Goal: Information Seeking & Learning: Learn about a topic

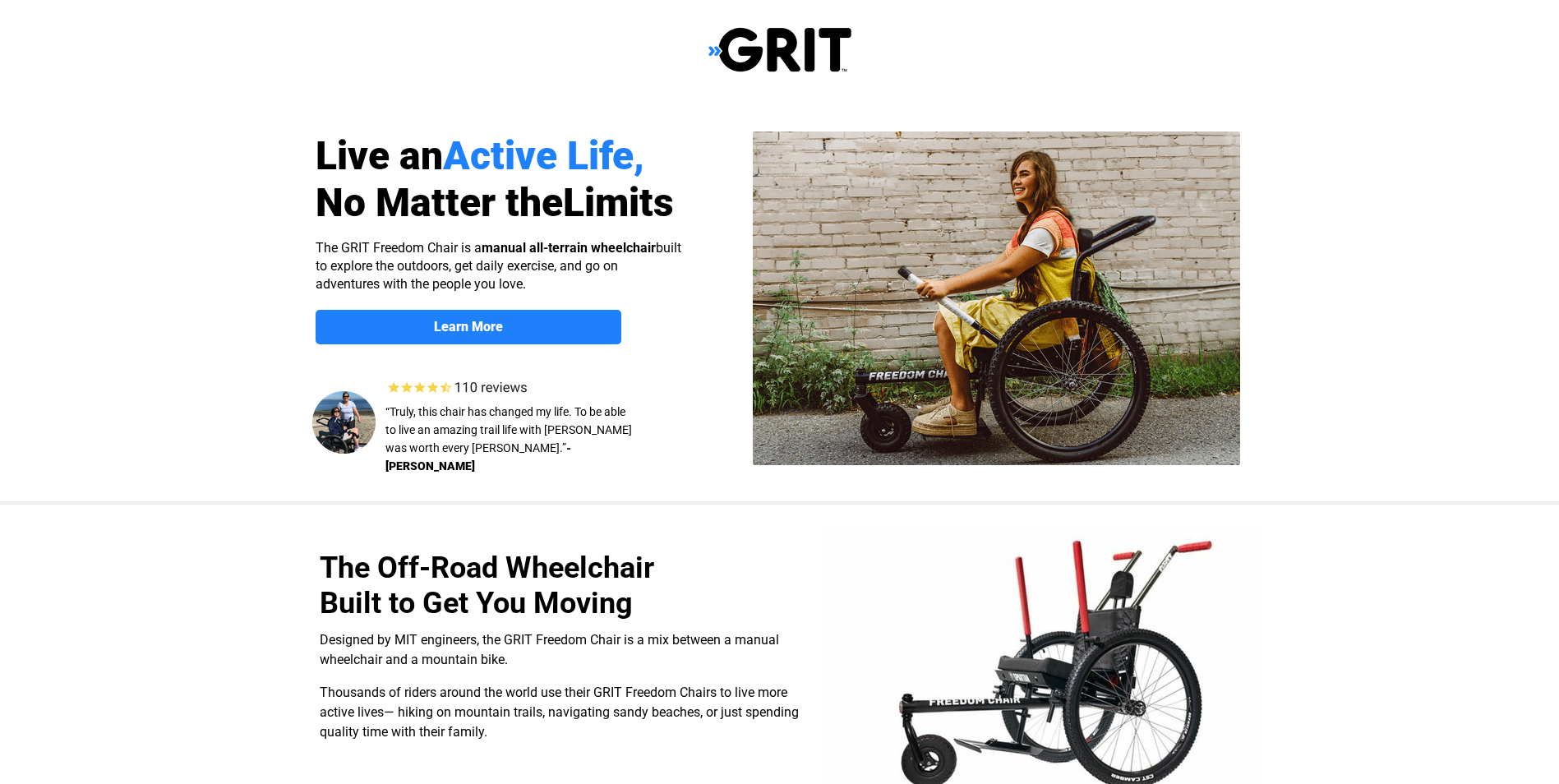
select select "US"
click at [778, 56] on img at bounding box center [780, 49] width 143 height 46
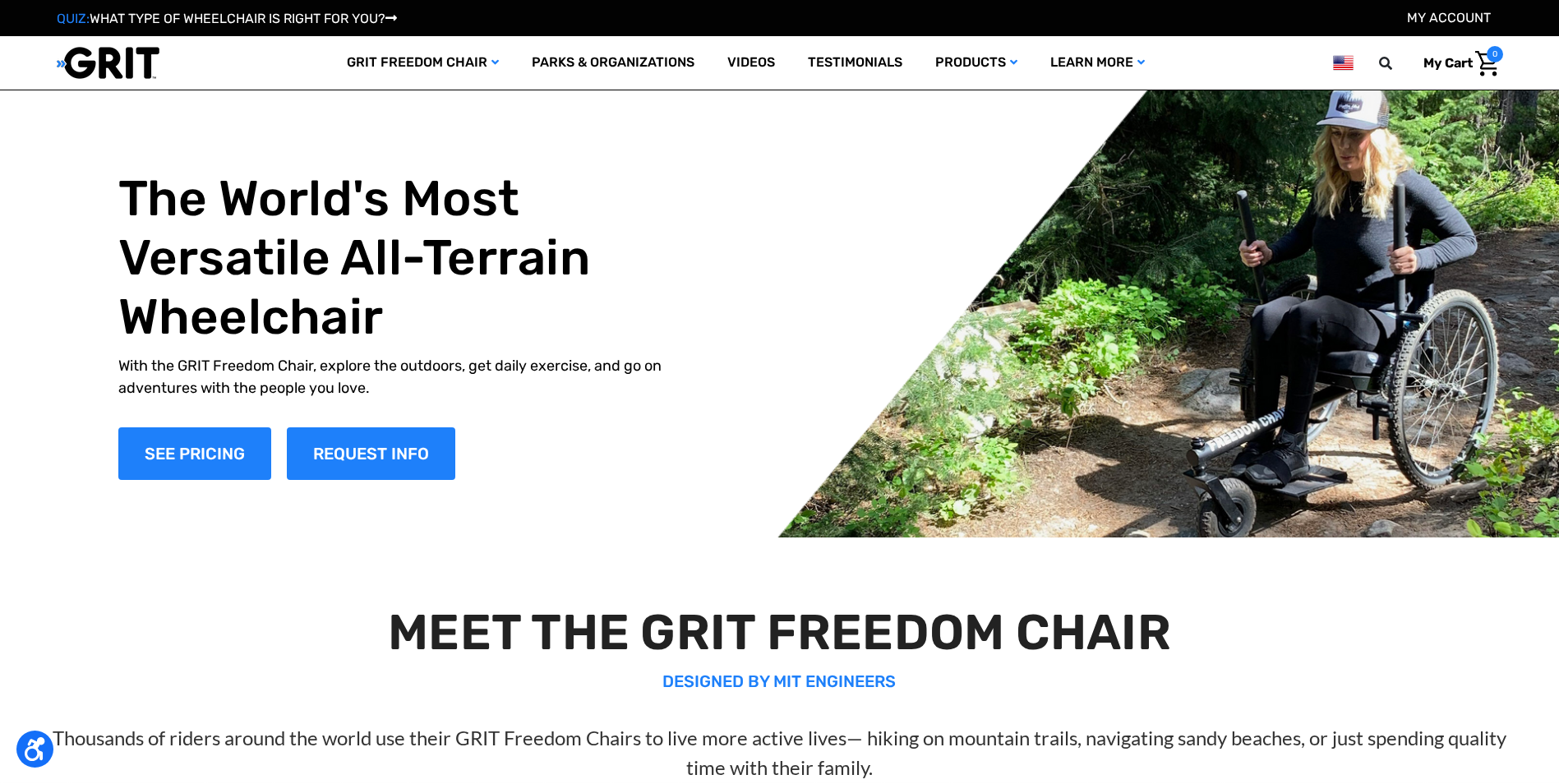
click at [778, 56] on link "Videos" at bounding box center [751, 62] width 81 height 53
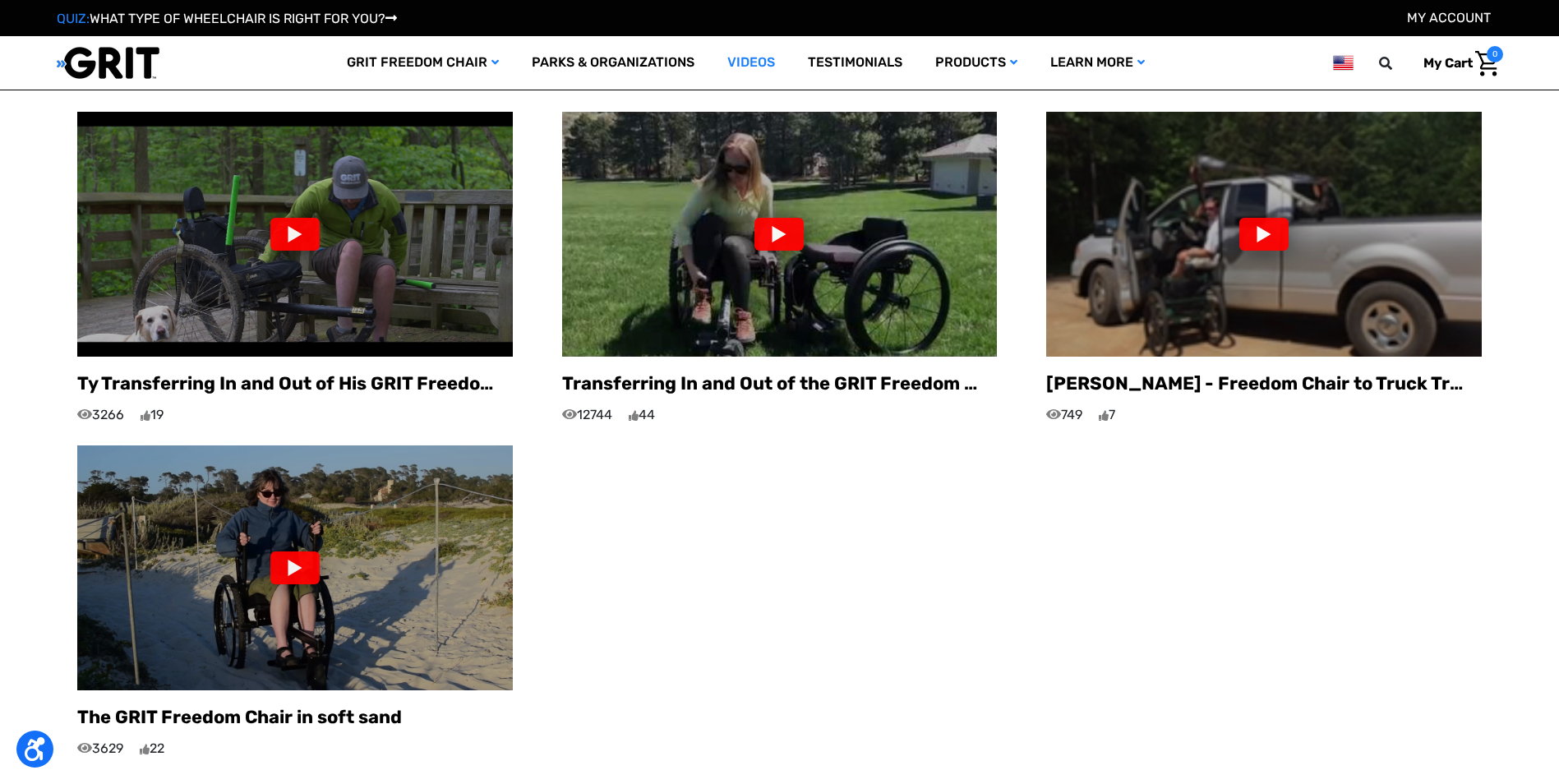
scroll to position [1479, 0]
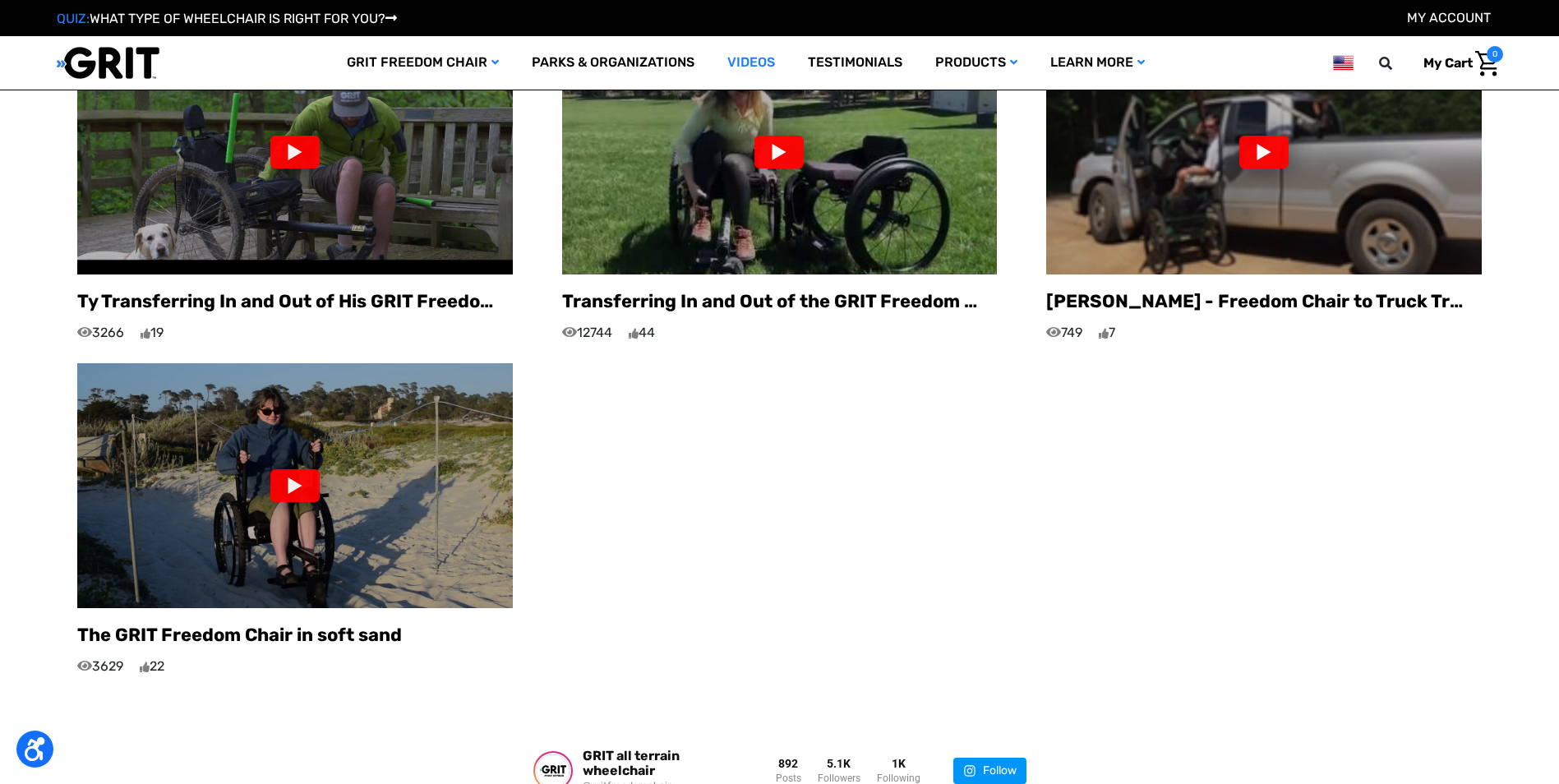
click at [293, 469] on div at bounding box center [295, 485] width 49 height 33
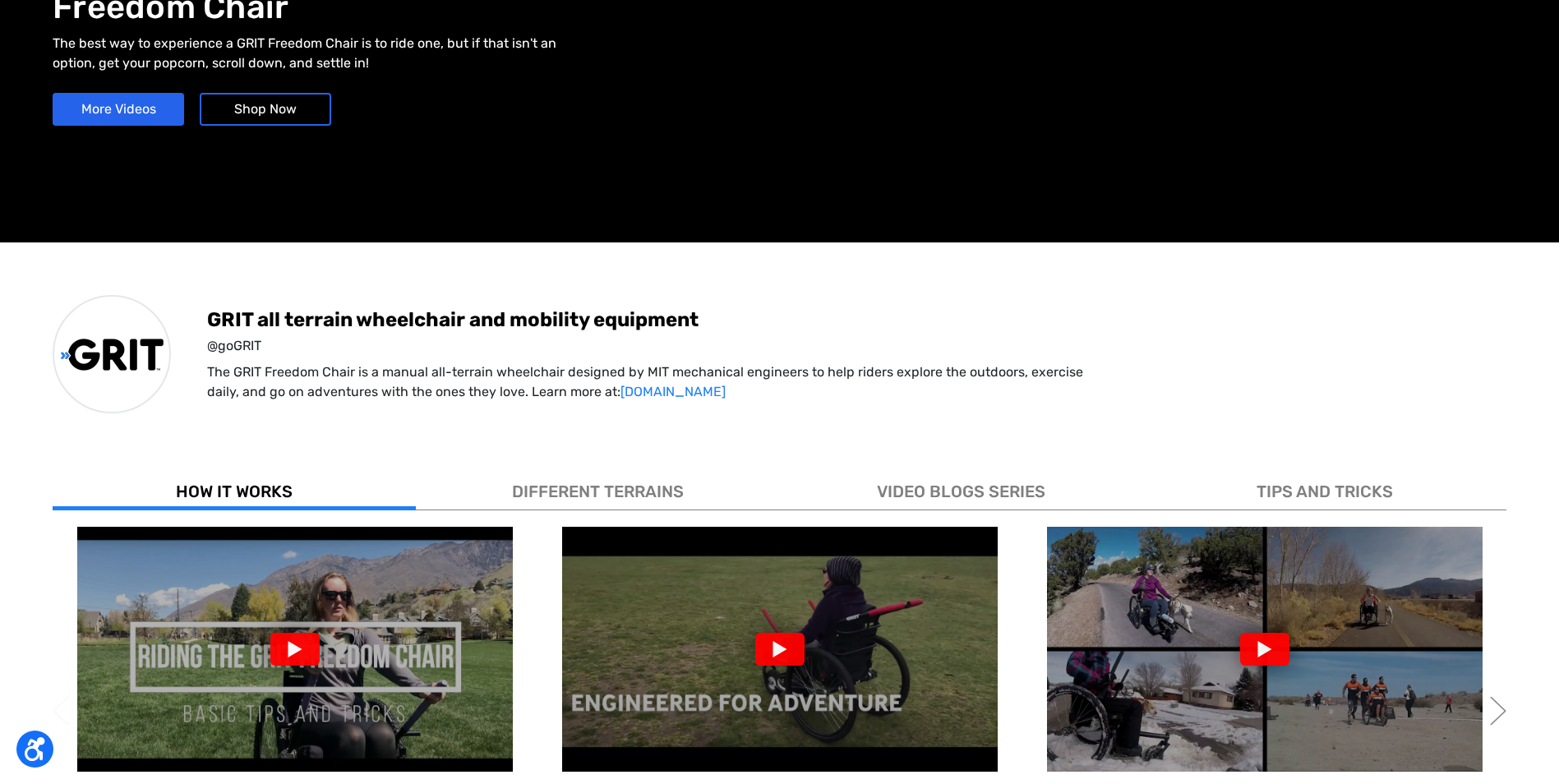
scroll to position [0, 0]
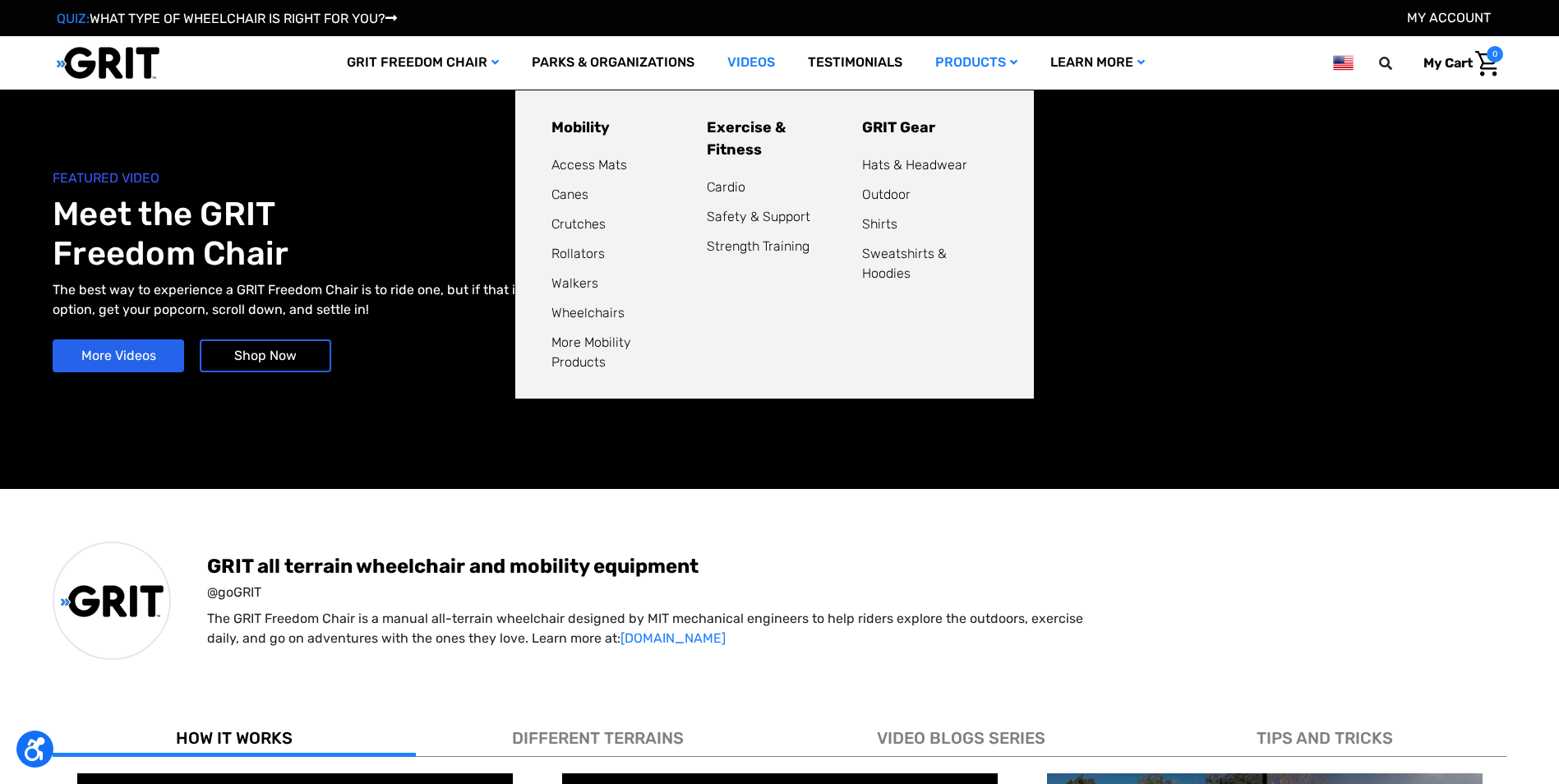
click at [950, 60] on link "Products" at bounding box center [976, 62] width 115 height 53
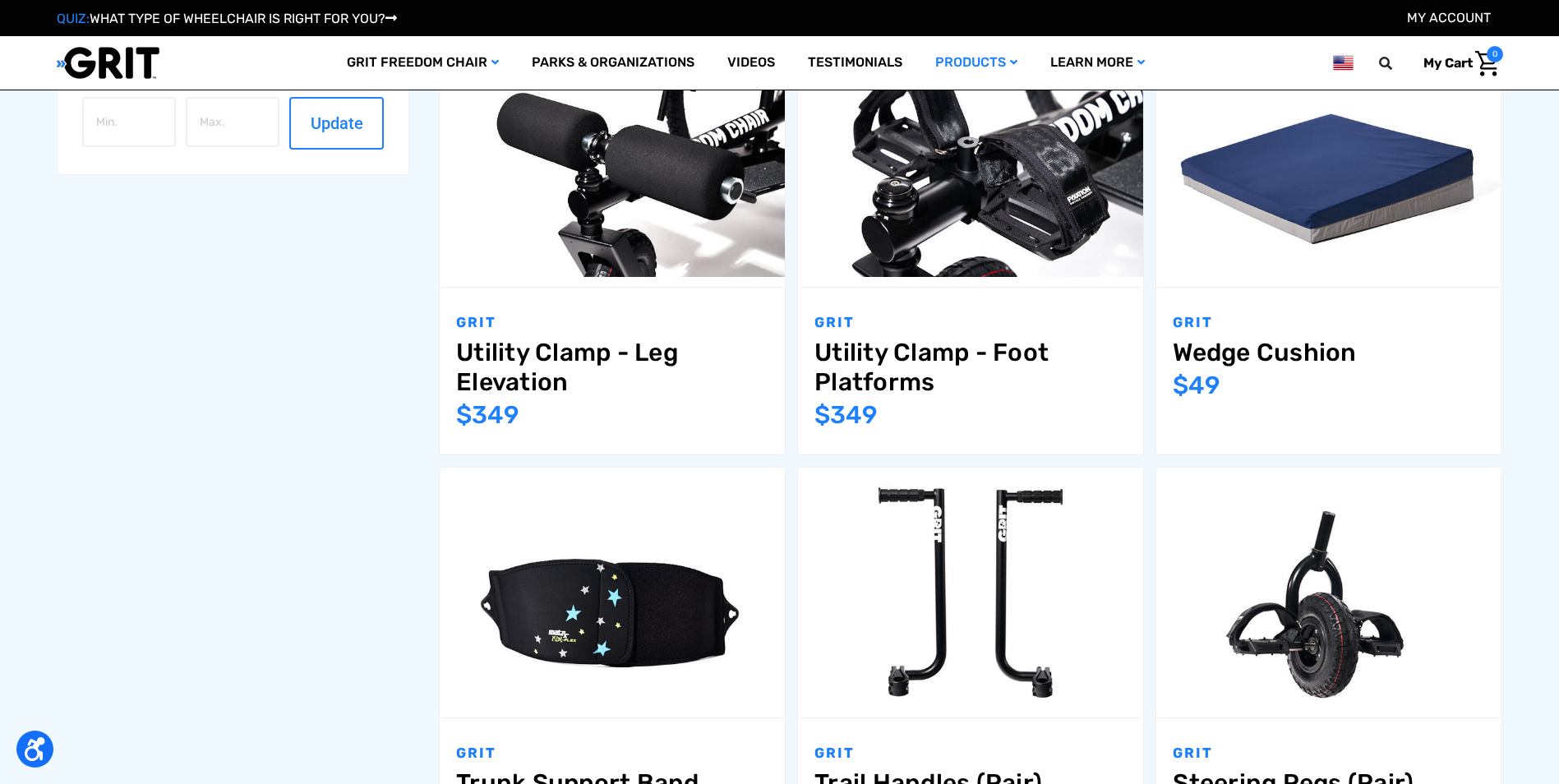
scroll to position [1479, 0]
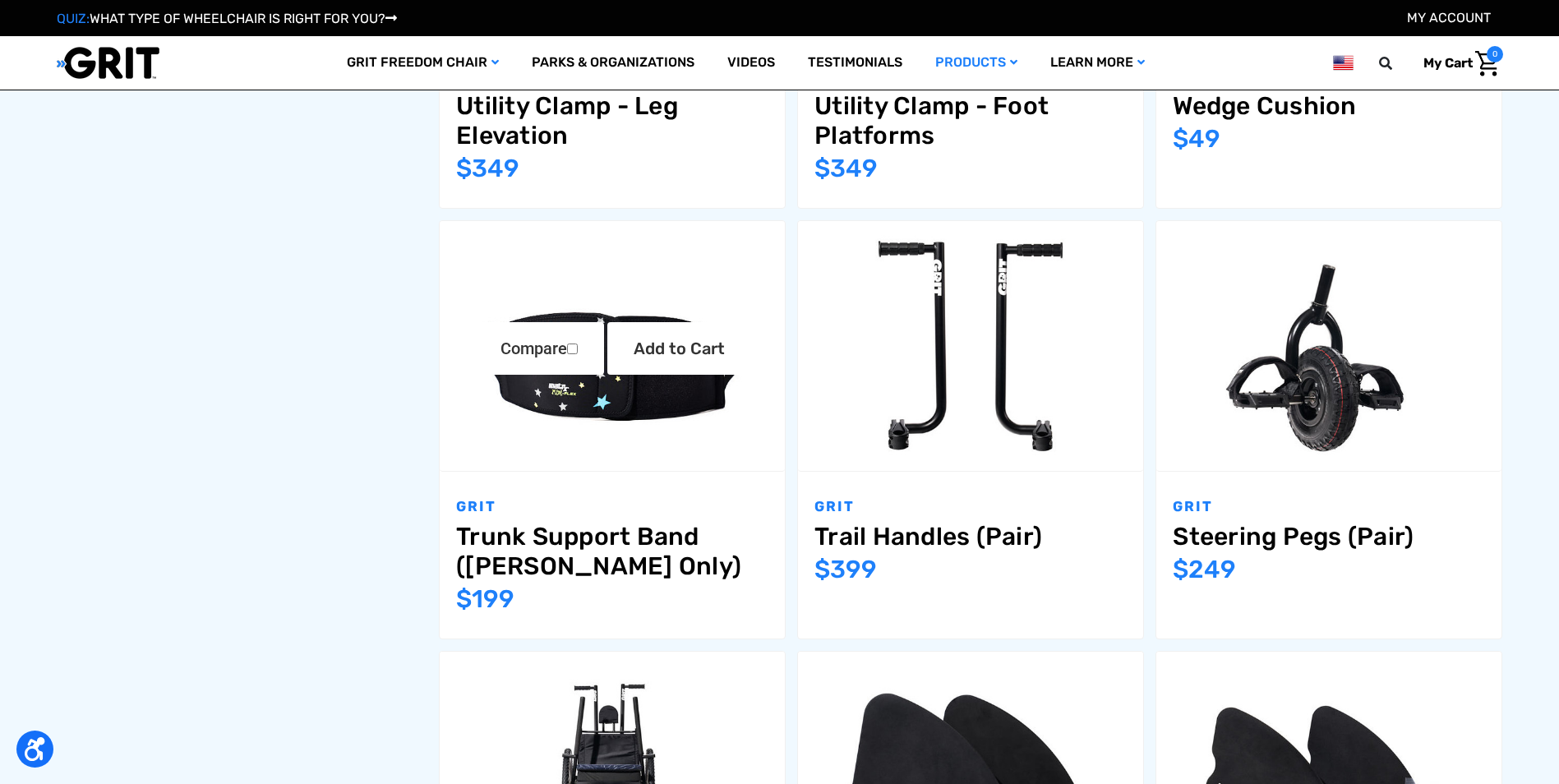
click at [592, 393] on img "Trunk Support Band (GRIT Jr. Only),$199.00\a" at bounding box center [611, 346] width 345 height 230
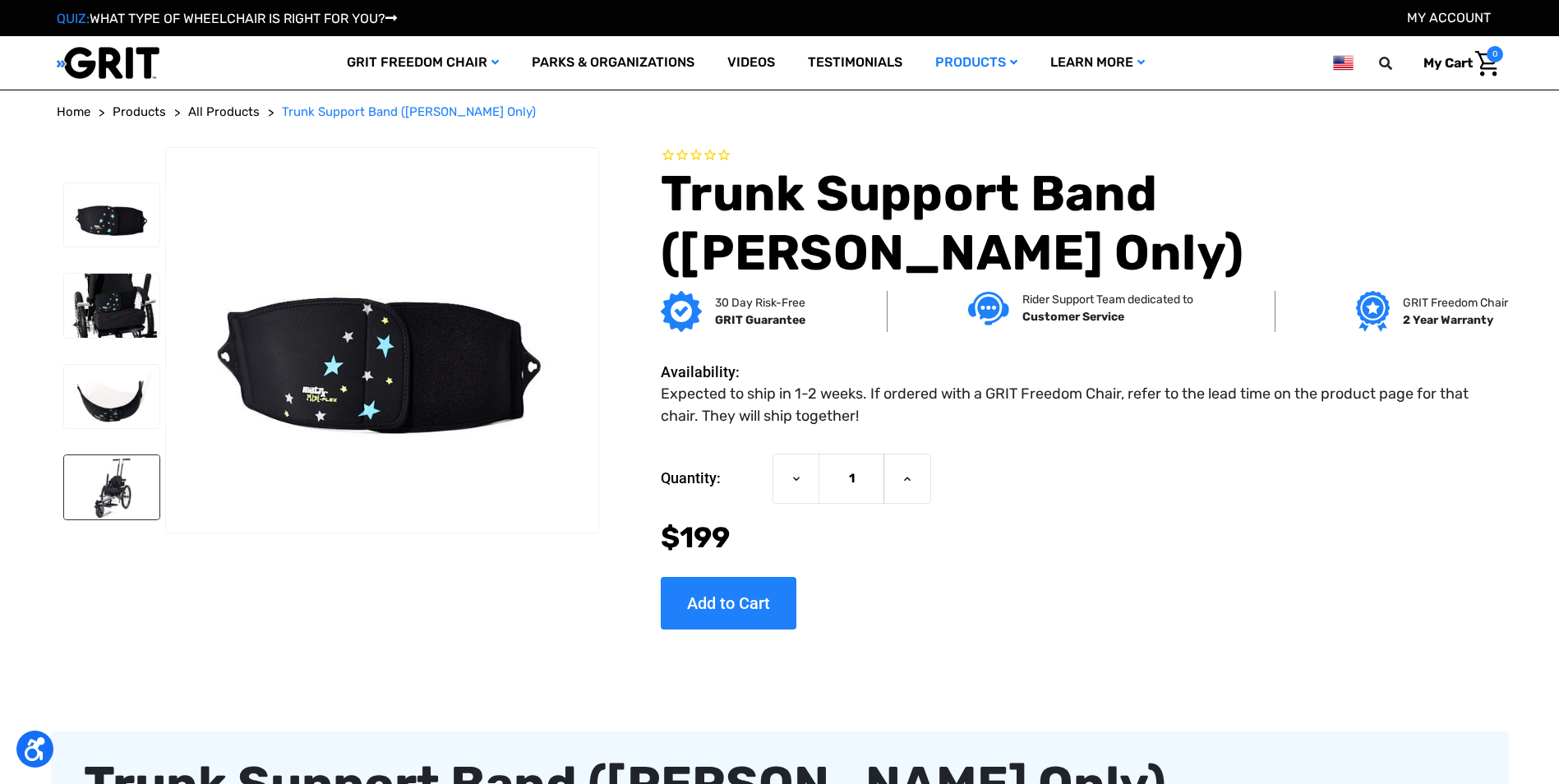
click at [115, 486] on img at bounding box center [111, 487] width 96 height 64
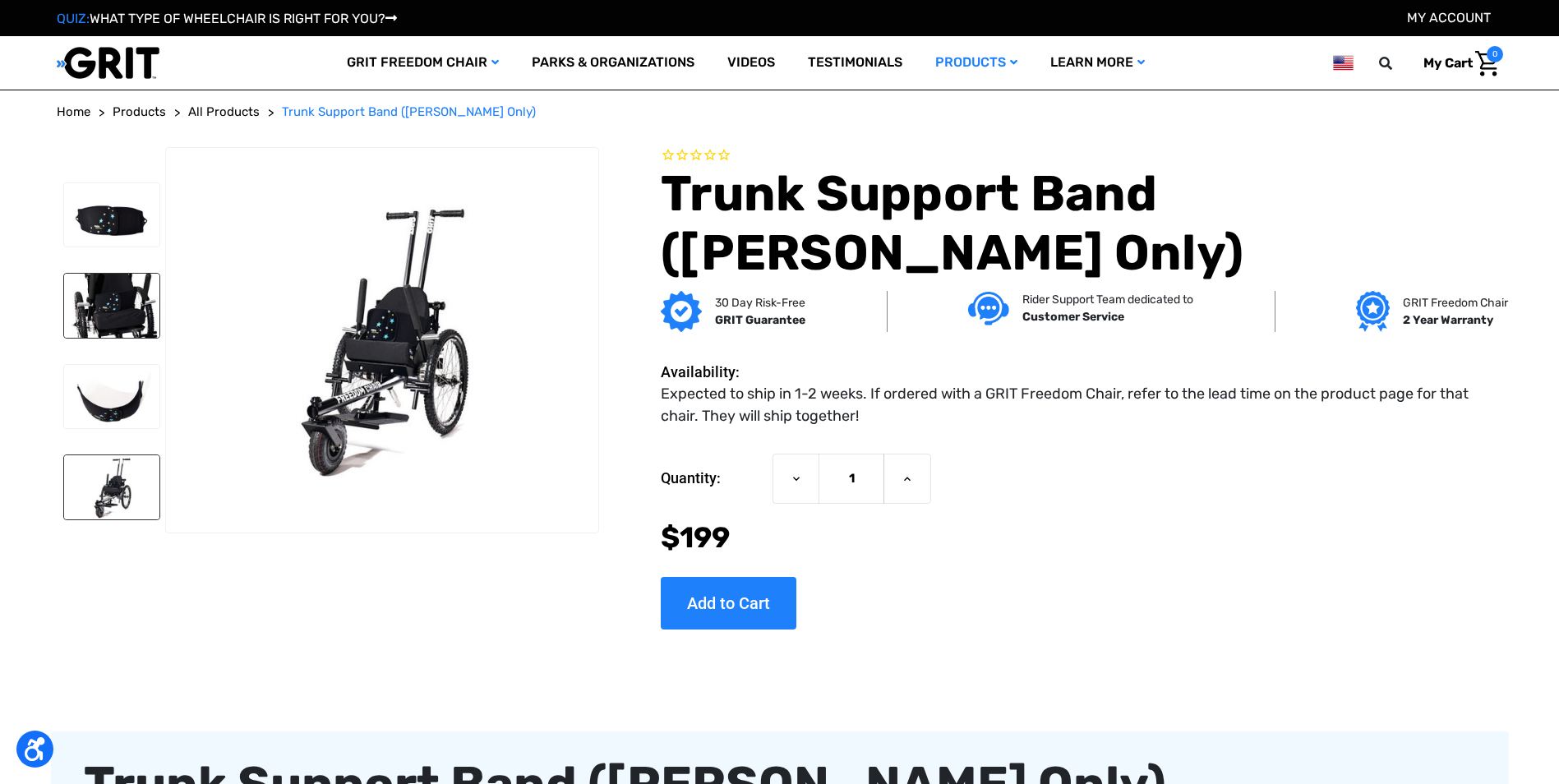
click at [98, 312] on img at bounding box center [111, 305] width 96 height 64
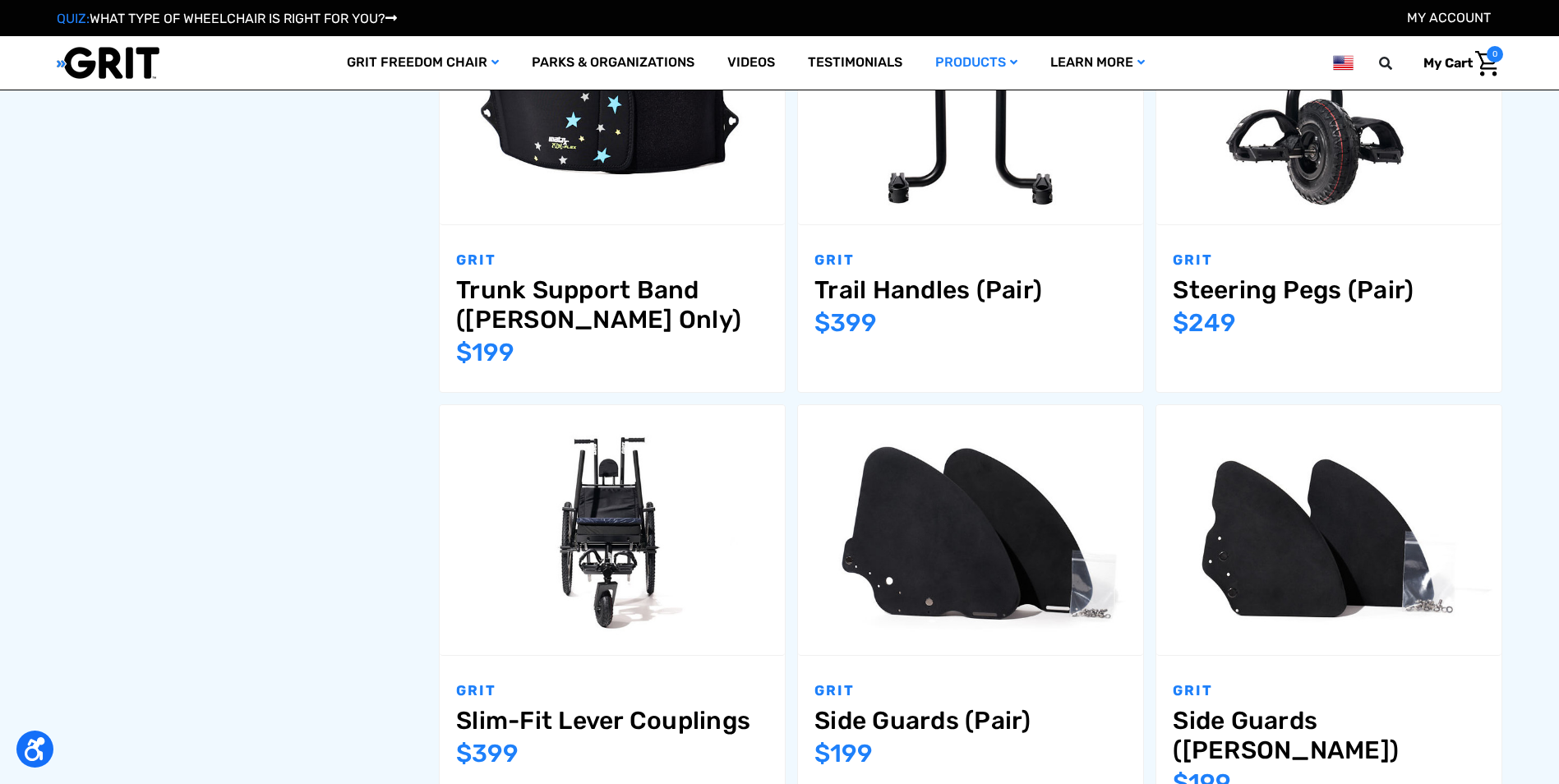
scroll to position [1889, 0]
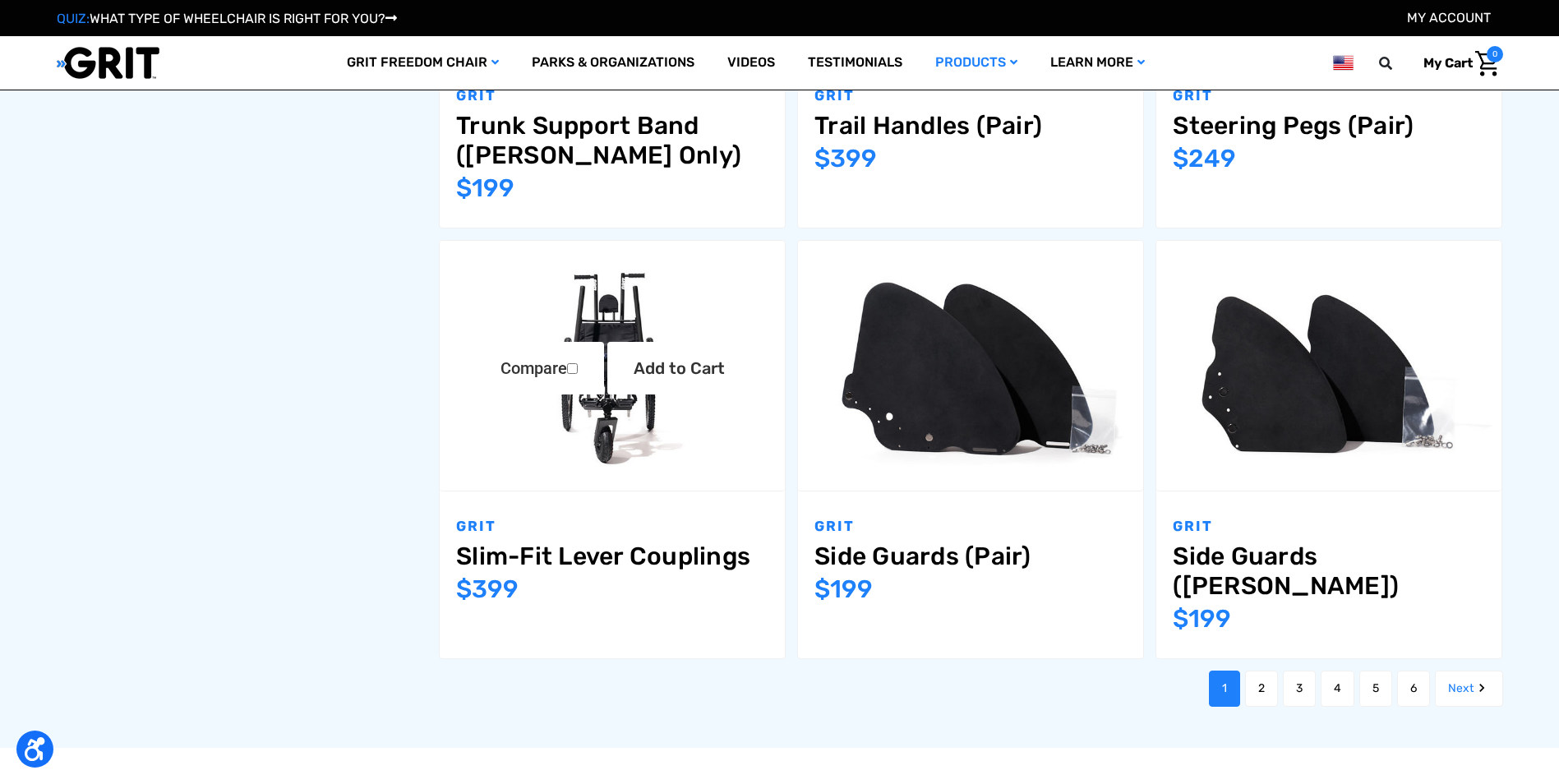
click at [526, 408] on img "Slim-Fit Lever Couplings,$399.00\a" at bounding box center [611, 366] width 345 height 230
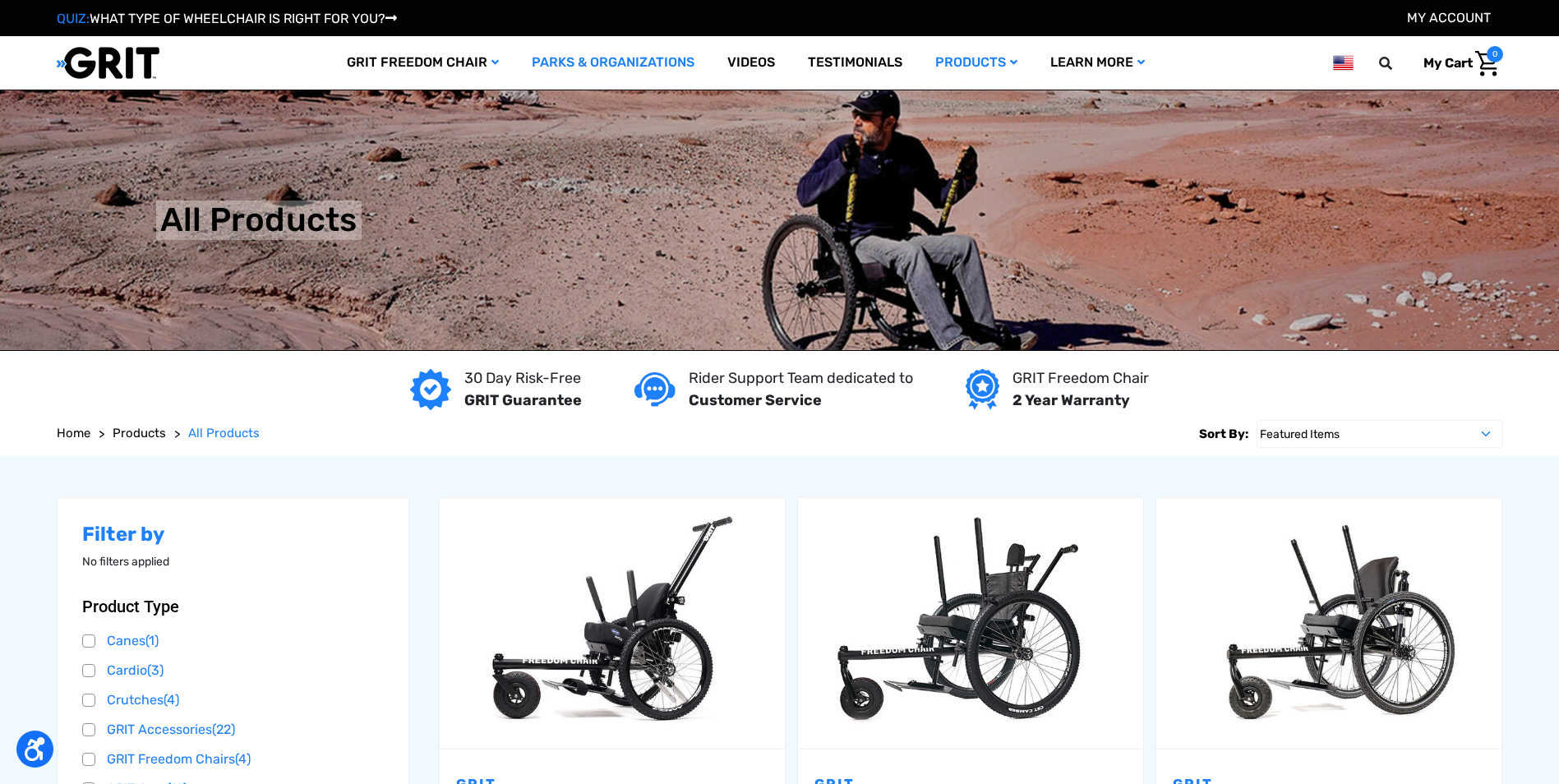
click at [562, 64] on link "Parks & Organizations" at bounding box center [612, 62] width 195 height 53
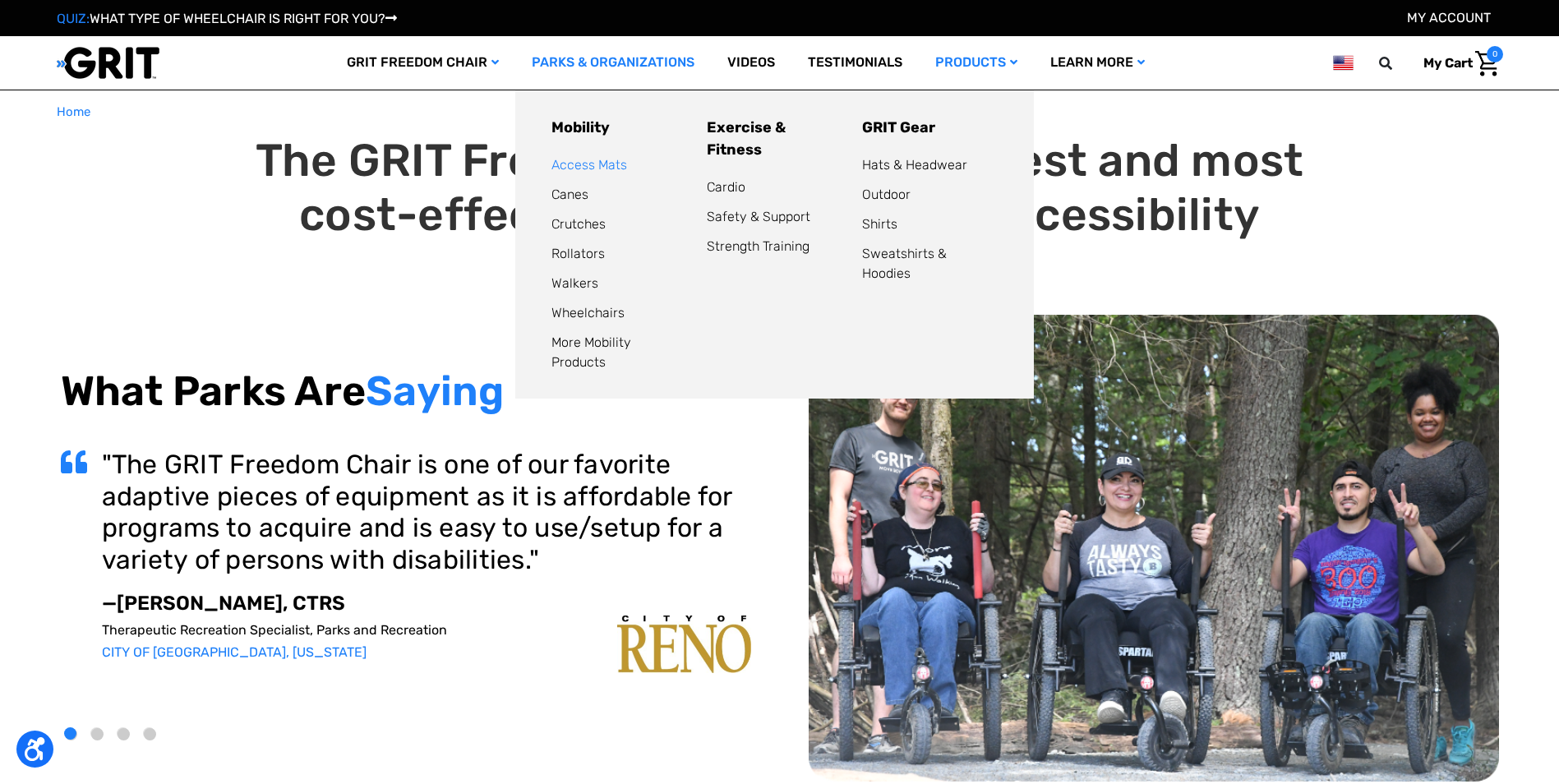
click at [594, 161] on link "Access Mats" at bounding box center [588, 164] width 75 height 16
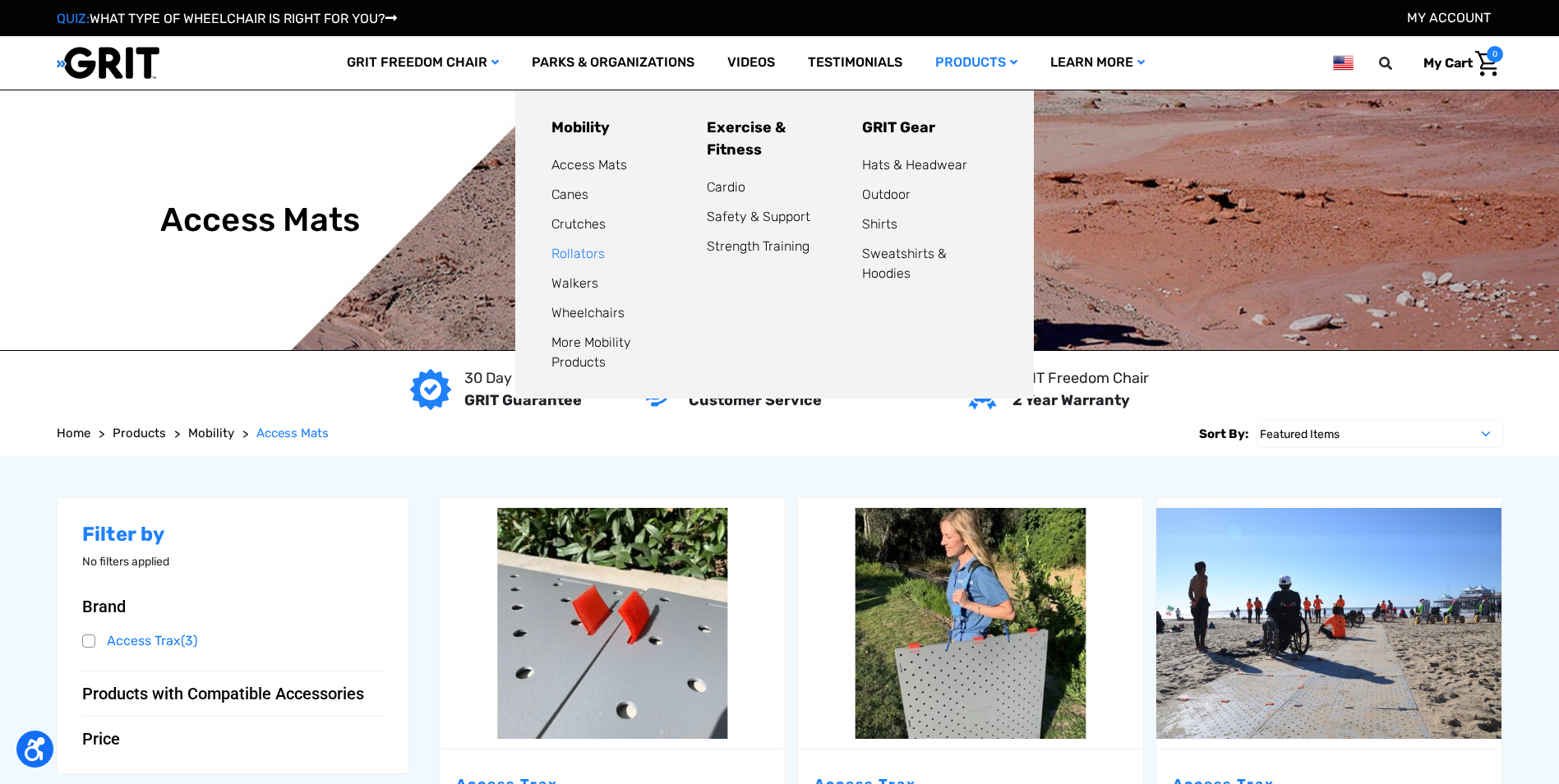
click at [572, 252] on link "Rollators" at bounding box center [577, 253] width 53 height 16
